Goal: Task Accomplishment & Management: Complete application form

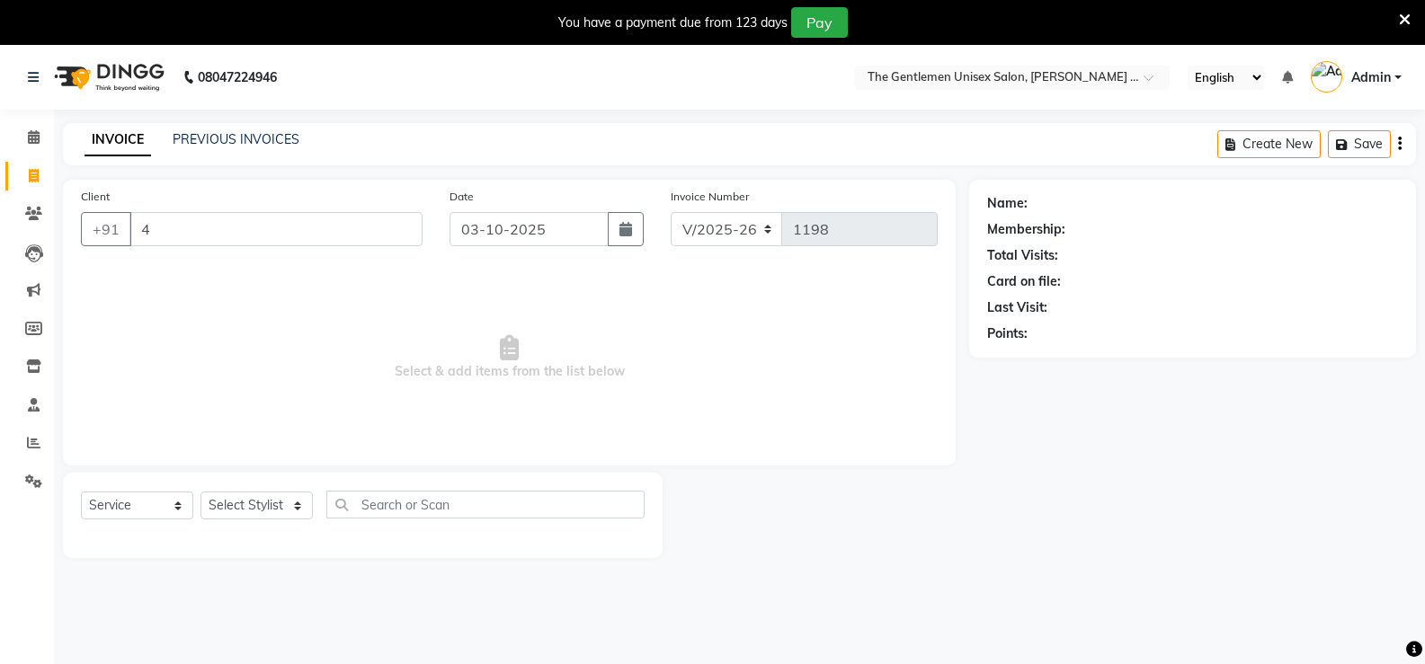
select select "5552"
select select "service"
click at [204, 226] on input "4" at bounding box center [275, 229] width 293 height 34
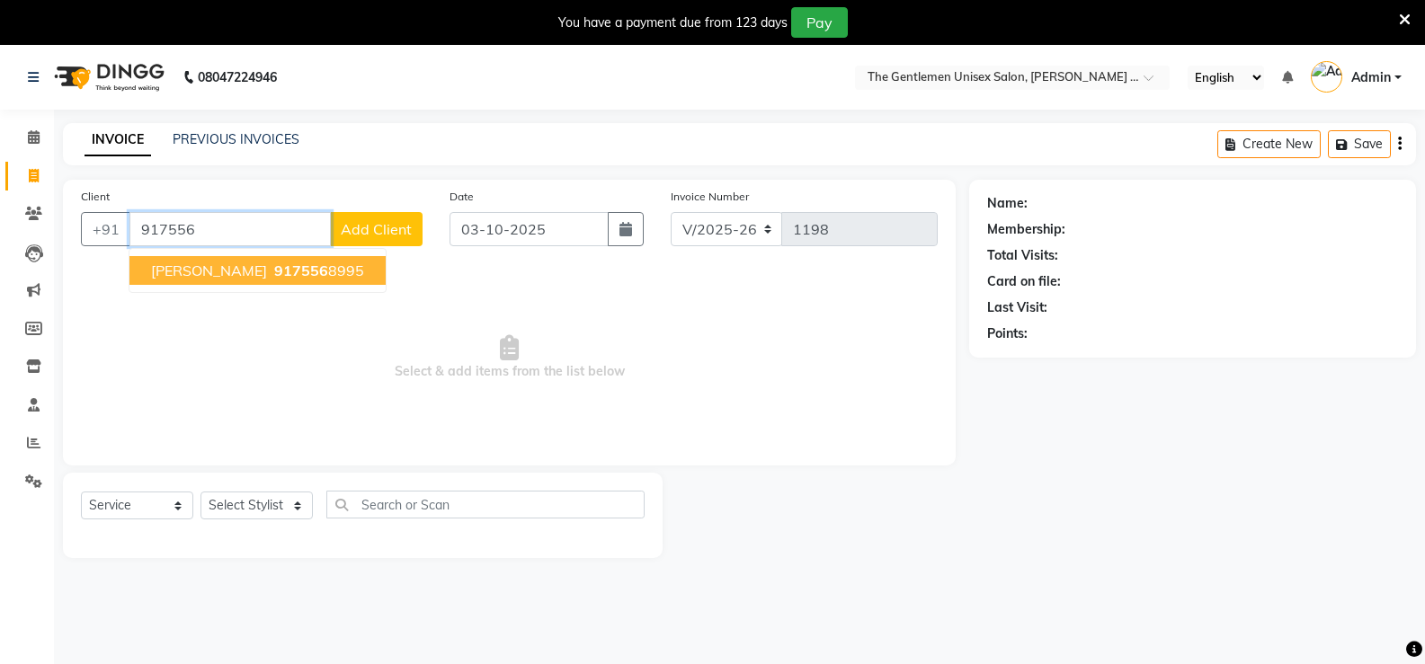
click at [237, 263] on span "[PERSON_NAME]" at bounding box center [209, 271] width 116 height 18
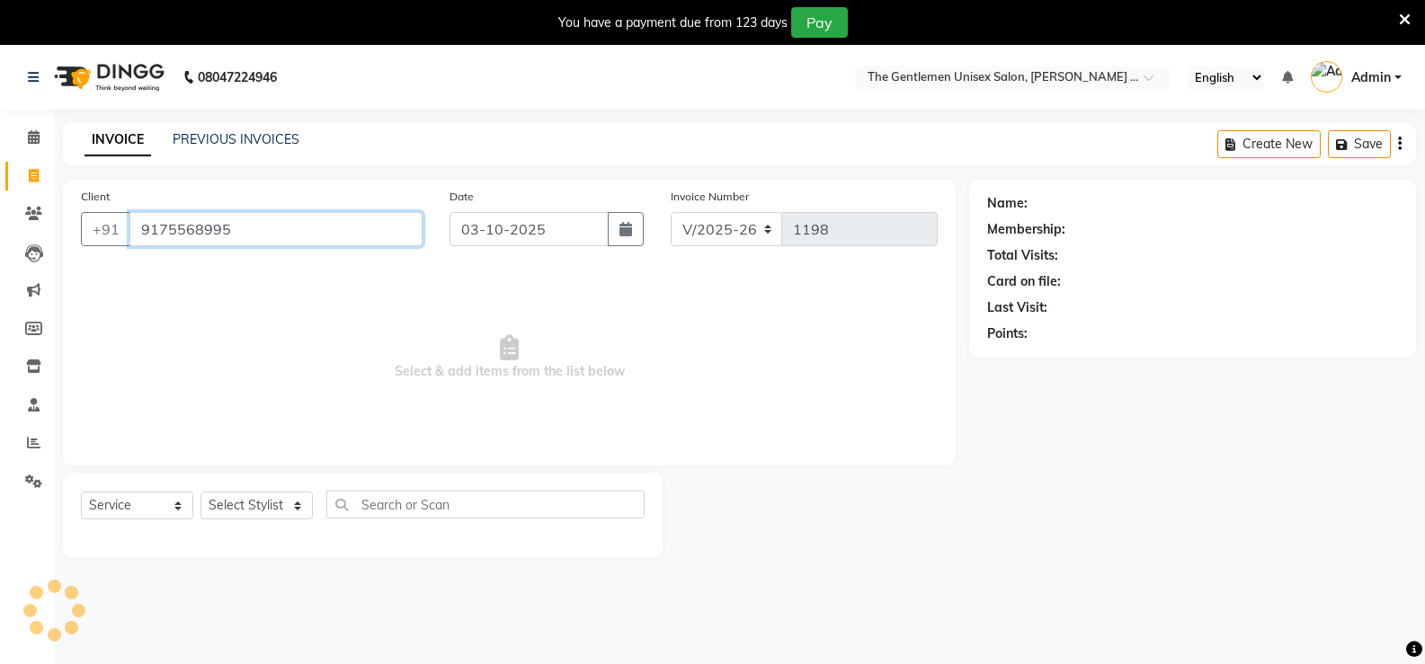
type input "9175568995"
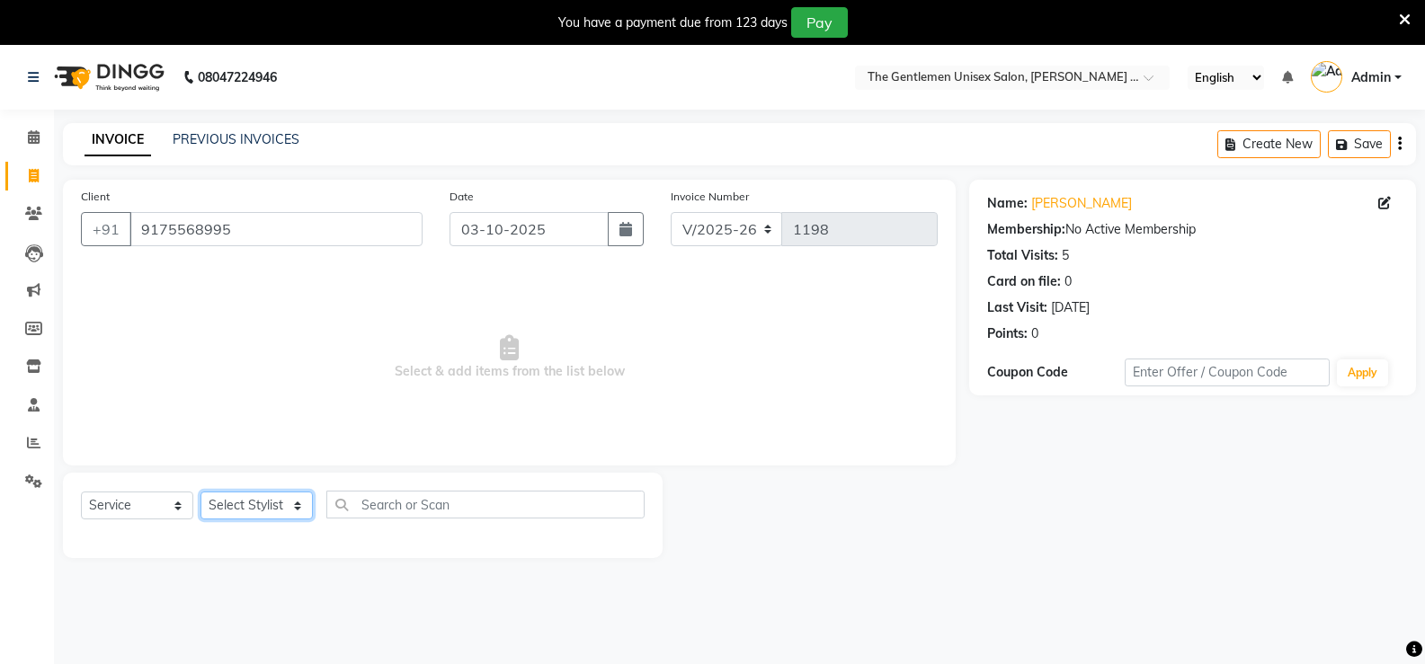
click at [275, 499] on select "Select Stylist [PERSON_NAME]" at bounding box center [256, 506] width 112 height 28
select select "47146"
click at [200, 492] on select "Select Stylist [PERSON_NAME]" at bounding box center [256, 506] width 112 height 28
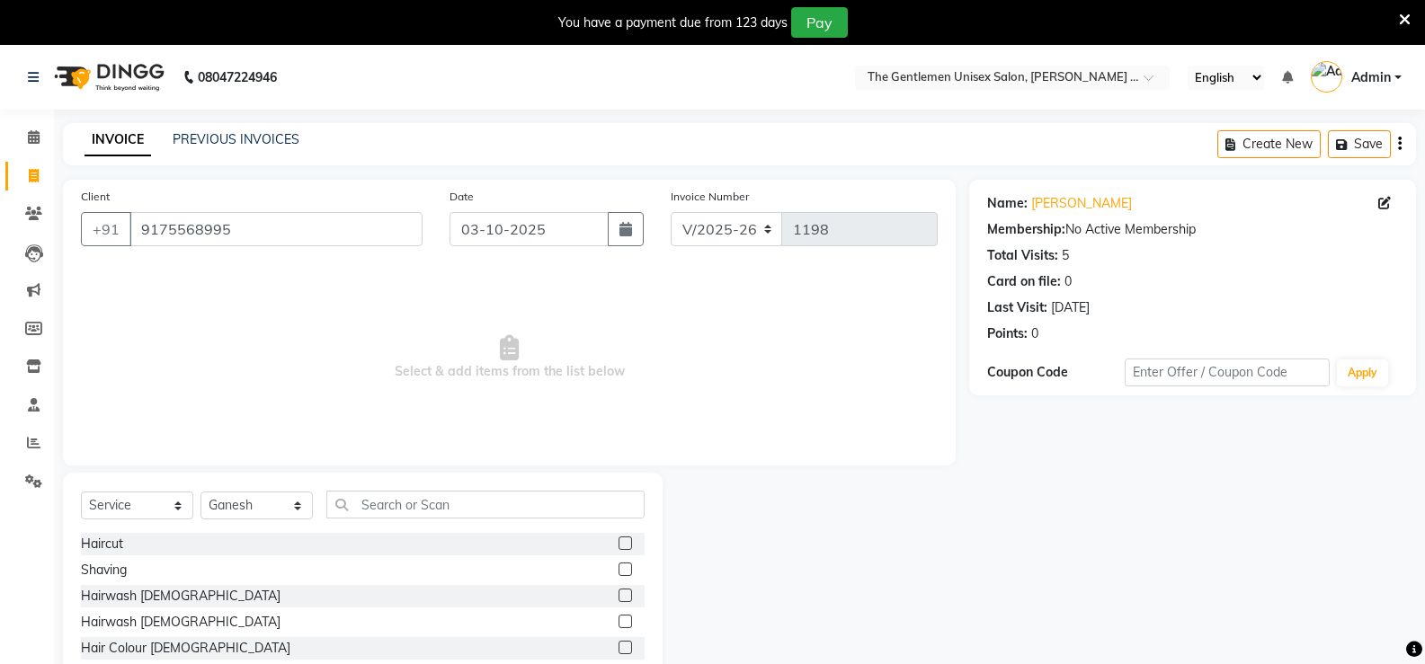
click at [619, 547] on label at bounding box center [625, 543] width 13 height 13
click at [619, 547] on input "checkbox" at bounding box center [625, 545] width 12 height 12
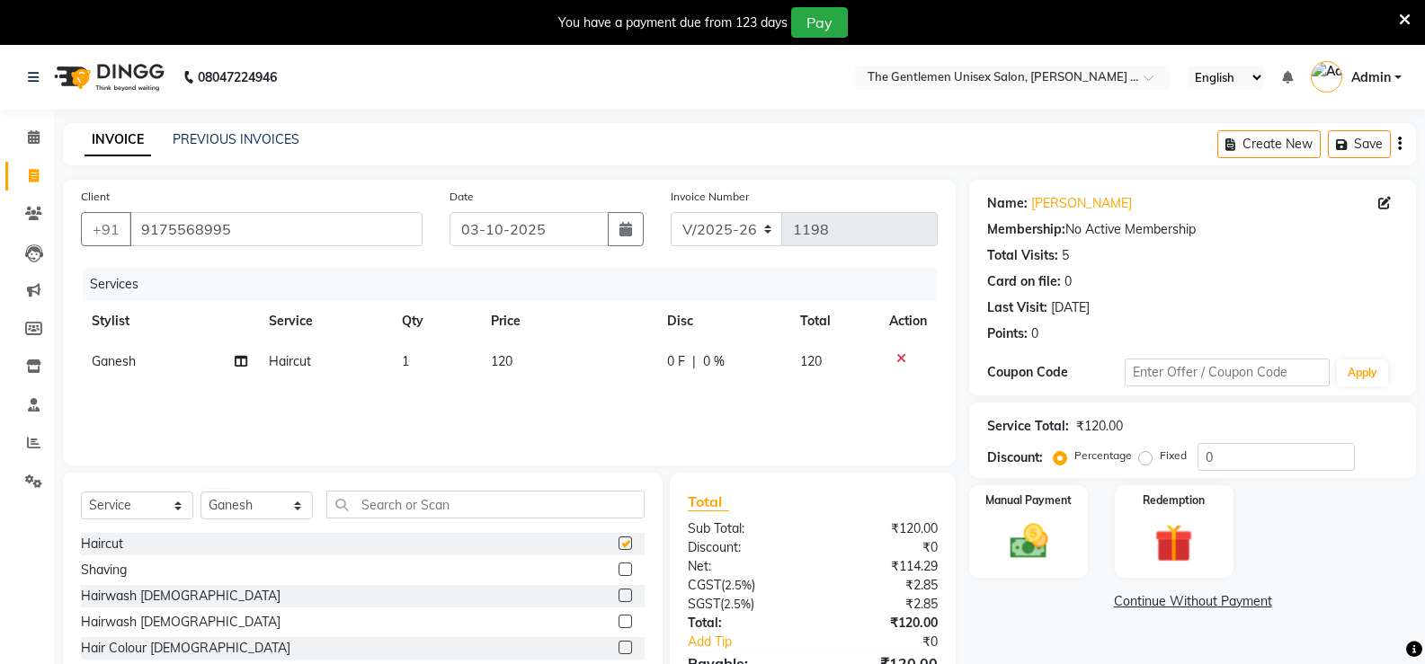
checkbox input "false"
click at [619, 570] on label at bounding box center [625, 569] width 13 height 13
click at [619, 570] on input "checkbox" at bounding box center [625, 571] width 12 height 12
click at [649, 519] on div "Select Service Product Membership Package Voucher Prepaid Gift Card Select Styl…" at bounding box center [363, 605] width 600 height 265
click at [619, 566] on label at bounding box center [625, 569] width 13 height 13
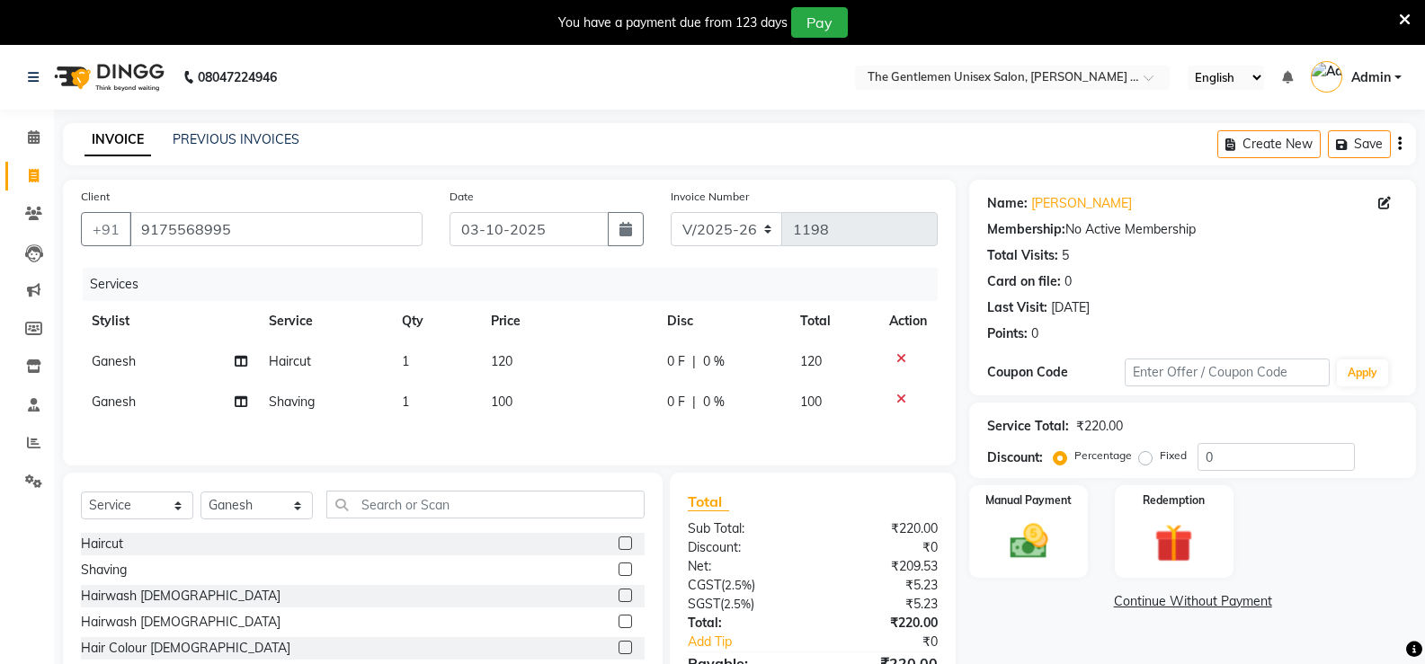
click at [619, 566] on input "checkbox" at bounding box center [625, 571] width 12 height 12
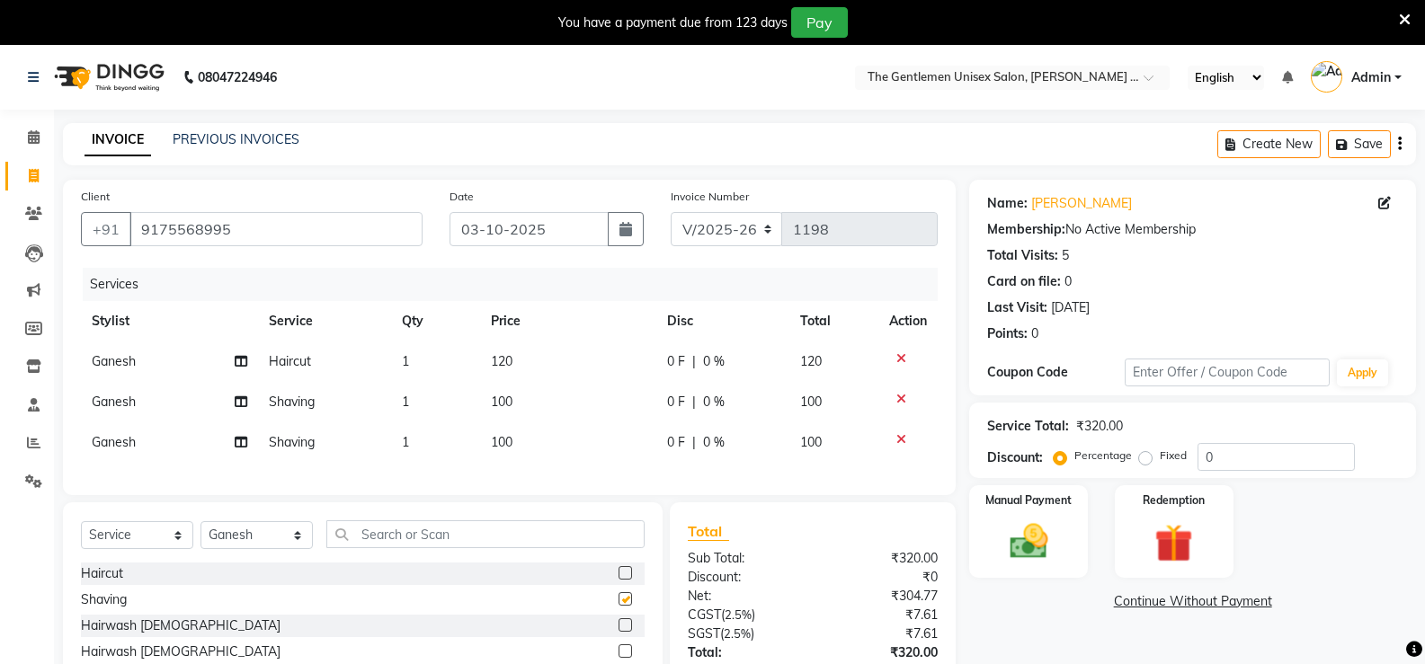
checkbox input "false"
click at [1057, 555] on img at bounding box center [1028, 542] width 64 height 46
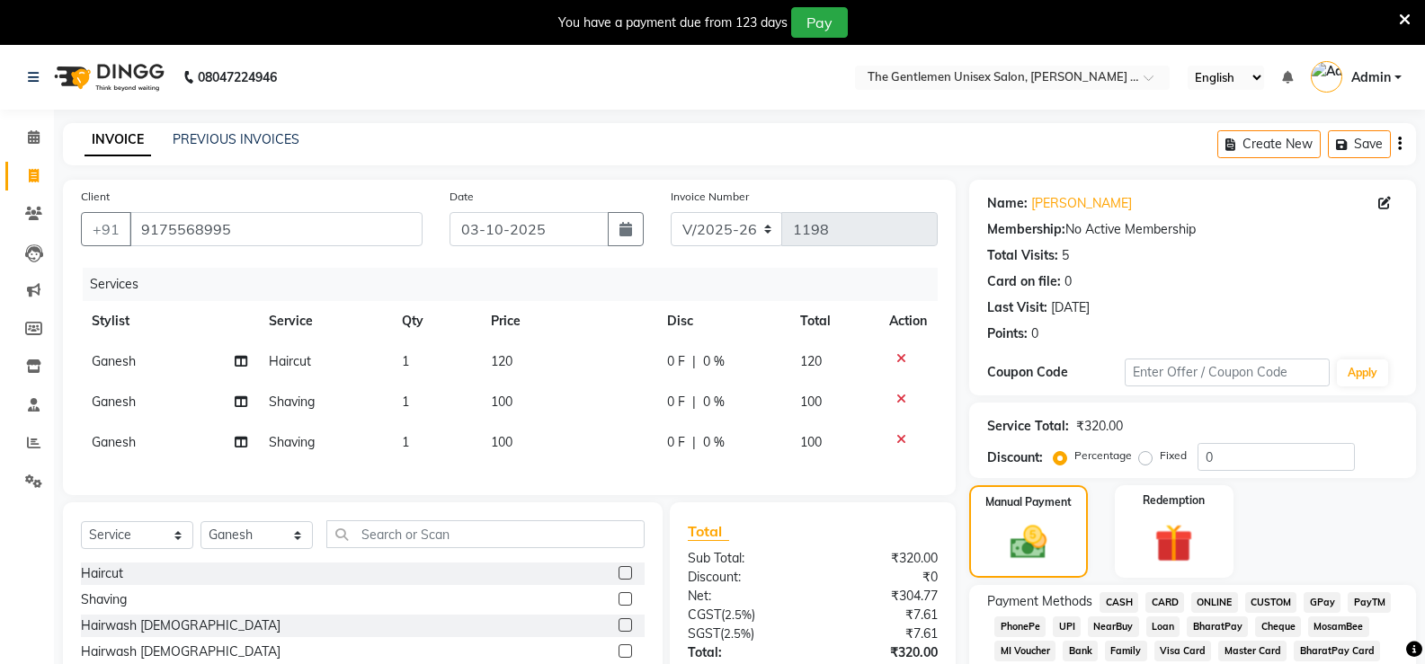
click at [1222, 605] on span "ONLINE" at bounding box center [1214, 602] width 47 height 21
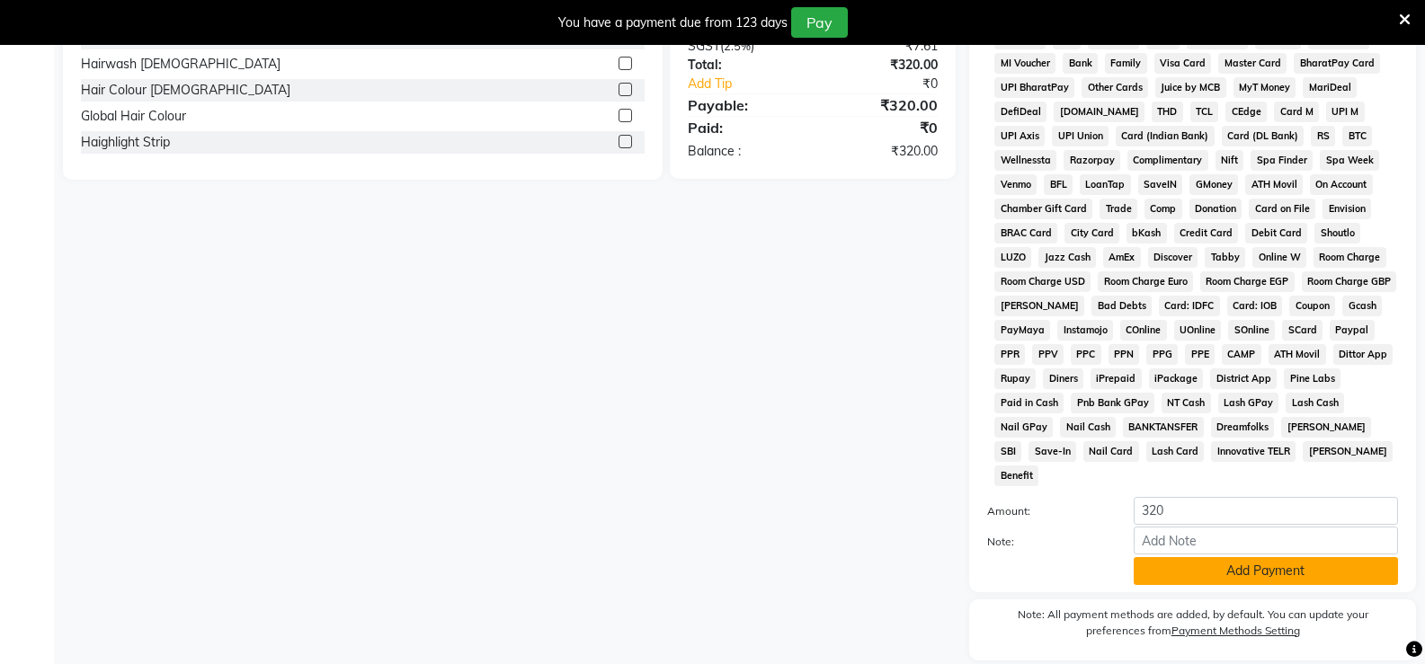
scroll to position [624, 0]
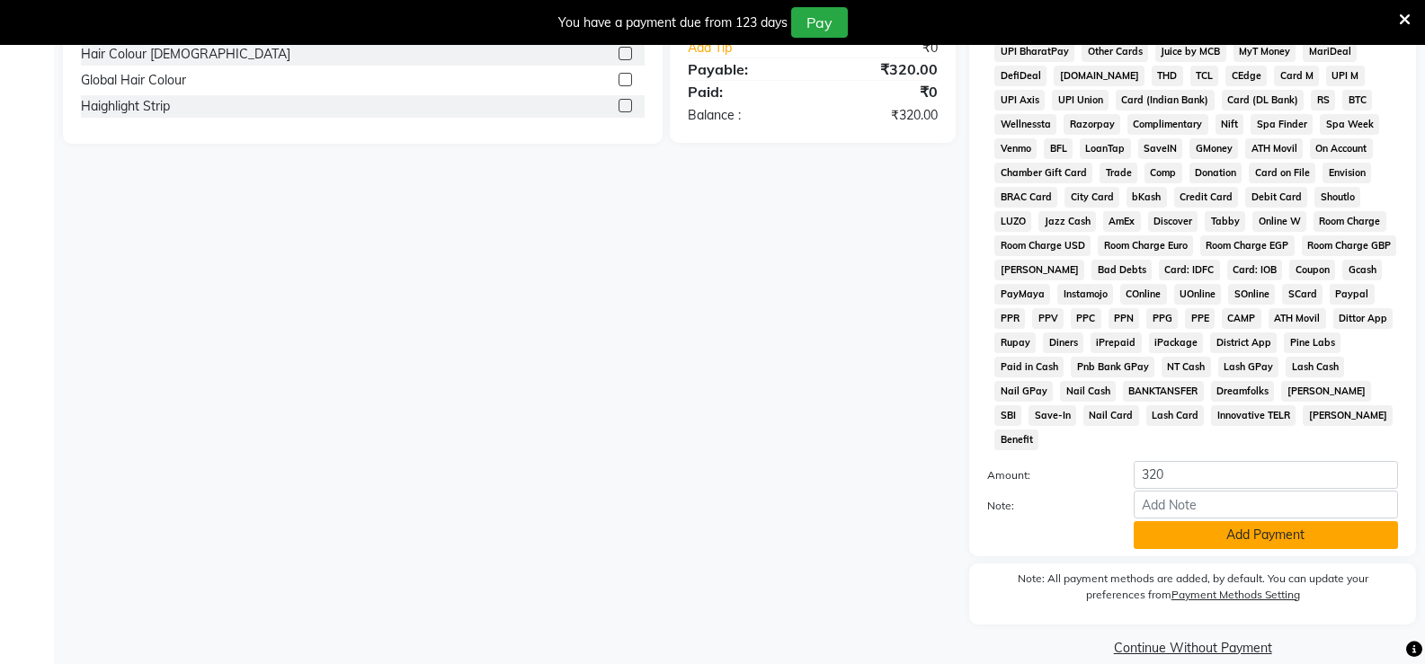
click at [1258, 521] on button "Add Payment" at bounding box center [1266, 535] width 264 height 28
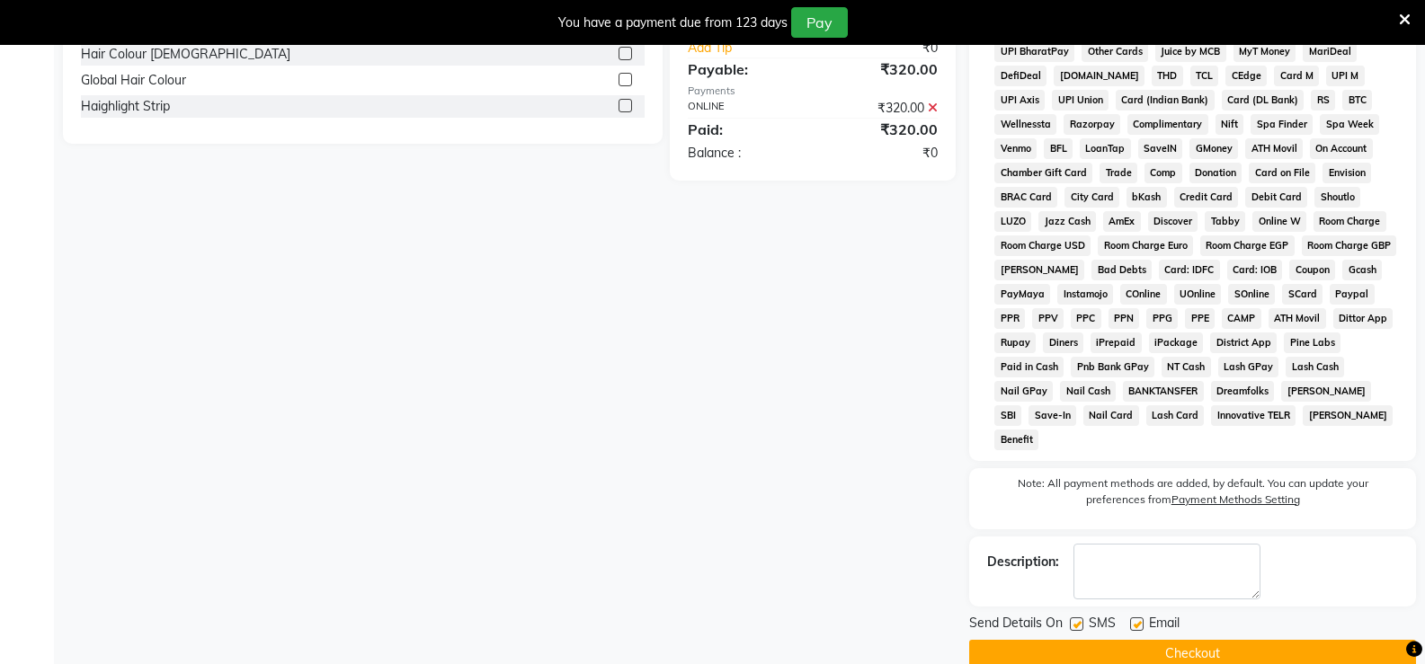
click at [1260, 640] on button "Checkout" at bounding box center [1192, 654] width 447 height 28
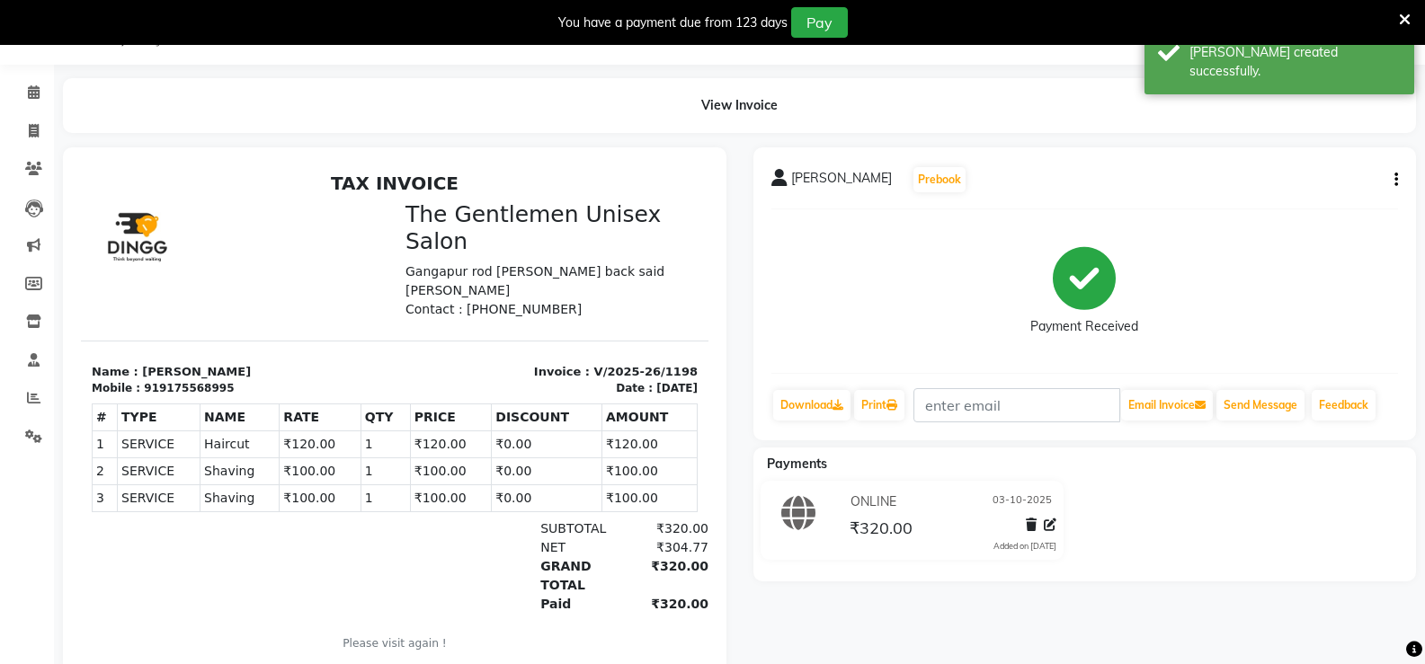
scroll to position [94, 0]
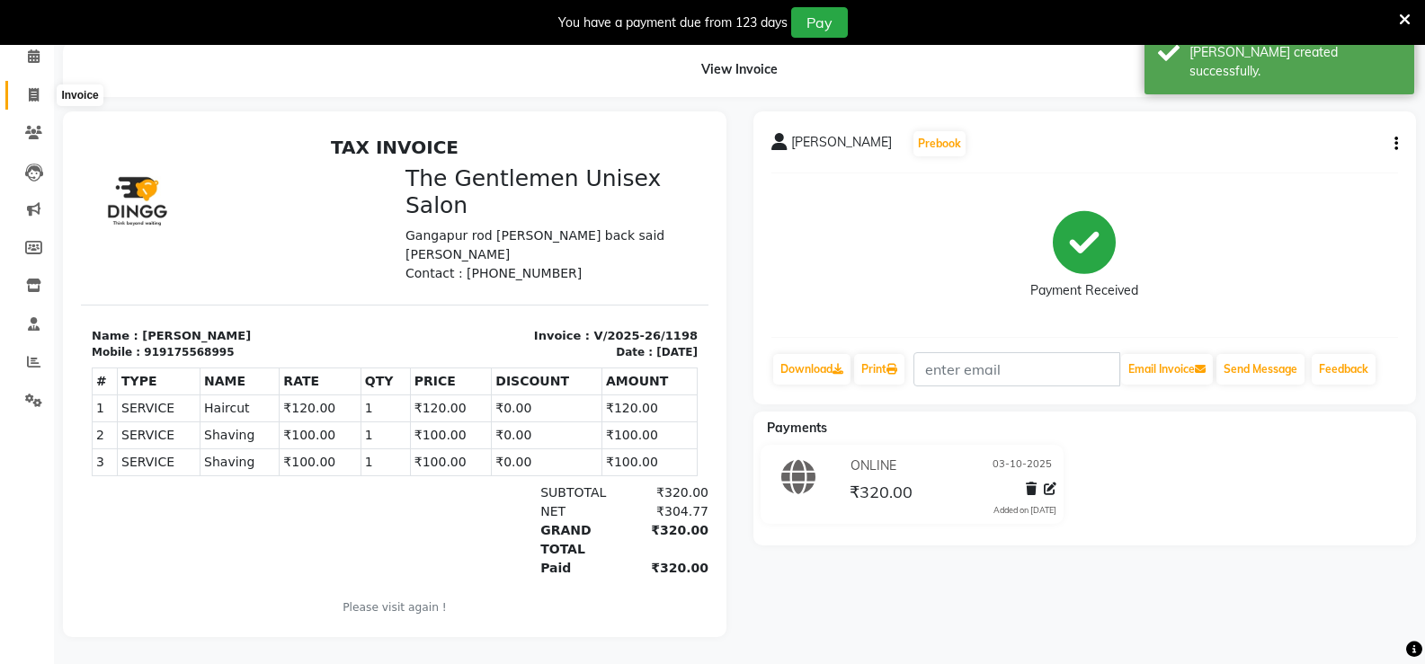
click at [35, 88] on icon at bounding box center [34, 94] width 10 height 13
select select "5552"
select select "service"
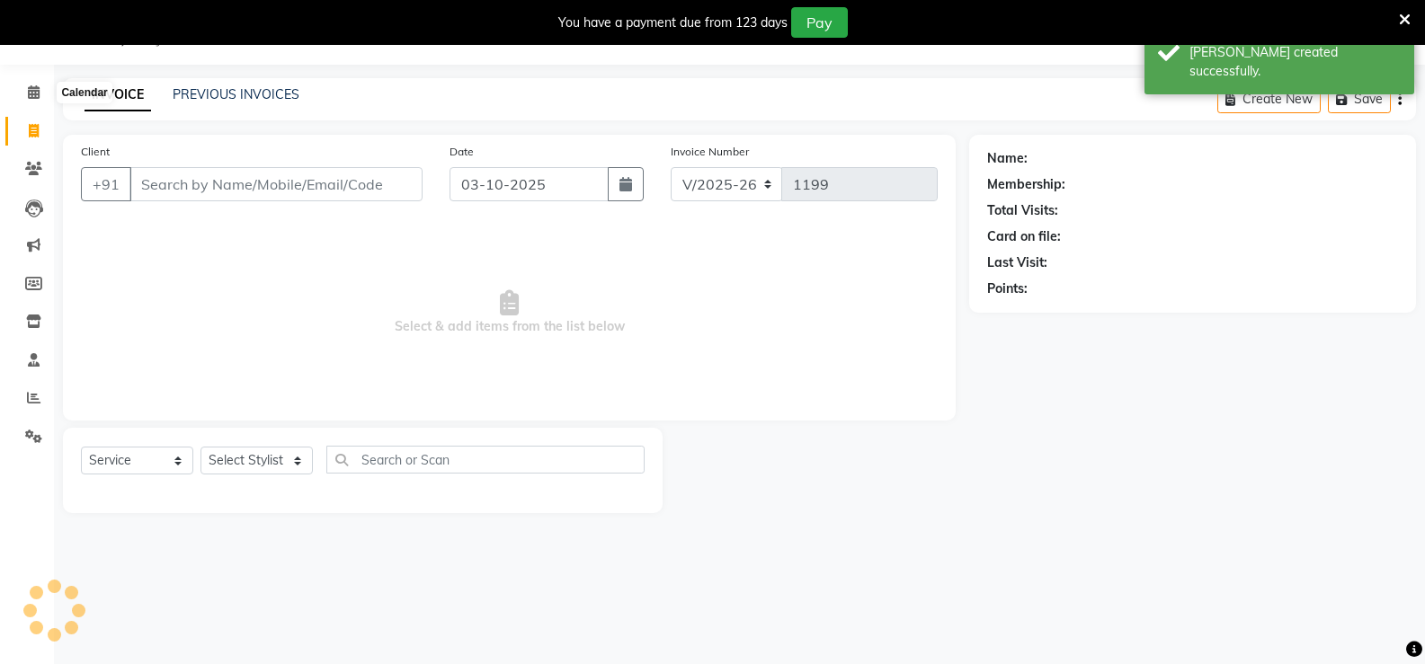
scroll to position [45, 0]
